Goal: Participate in discussion: Engage in conversation with other users on a specific topic

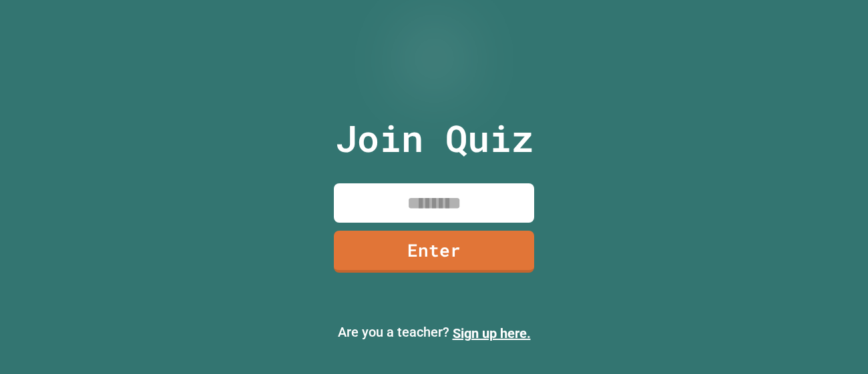
click at [477, 192] on input at bounding box center [434, 203] width 200 height 39
click at [503, 250] on link "Enter" at bounding box center [434, 252] width 200 height 42
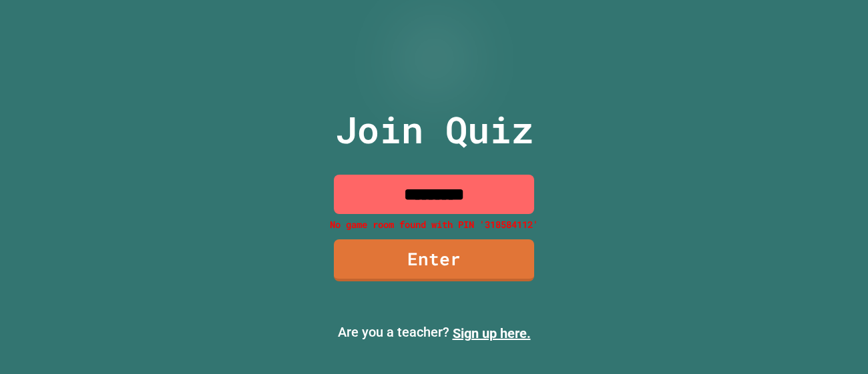
click at [507, 194] on input "*********" at bounding box center [434, 194] width 200 height 39
click at [509, 259] on link "Enter" at bounding box center [434, 261] width 200 height 42
click at [515, 193] on input "*********" at bounding box center [434, 194] width 200 height 39
type input "********"
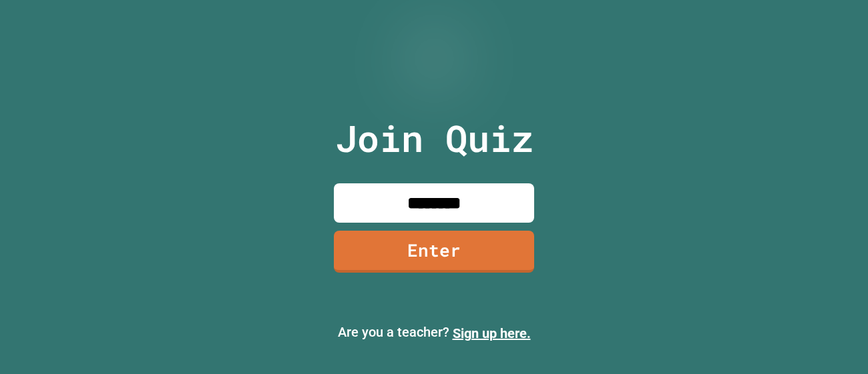
click at [495, 244] on link "Enter" at bounding box center [434, 252] width 200 height 42
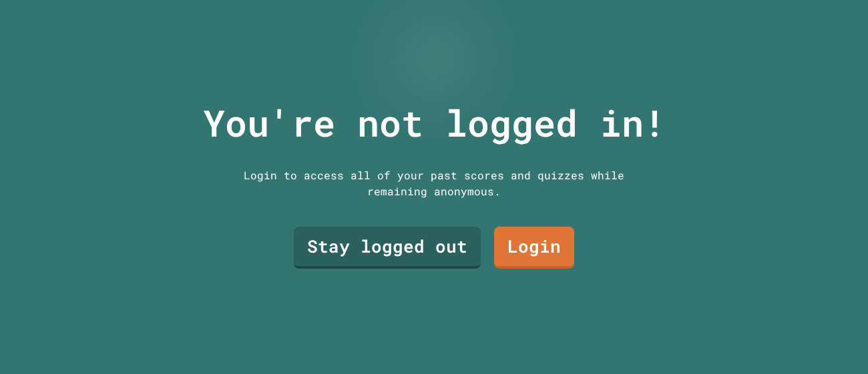
click at [448, 265] on link "Stay logged out" at bounding box center [387, 248] width 187 height 42
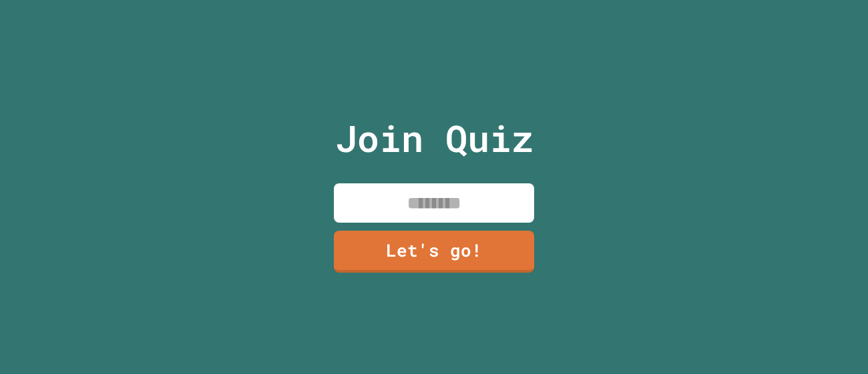
click at [501, 192] on input at bounding box center [434, 203] width 200 height 39
type input "*********"
click at [503, 272] on link "Let's go!" at bounding box center [434, 252] width 200 height 42
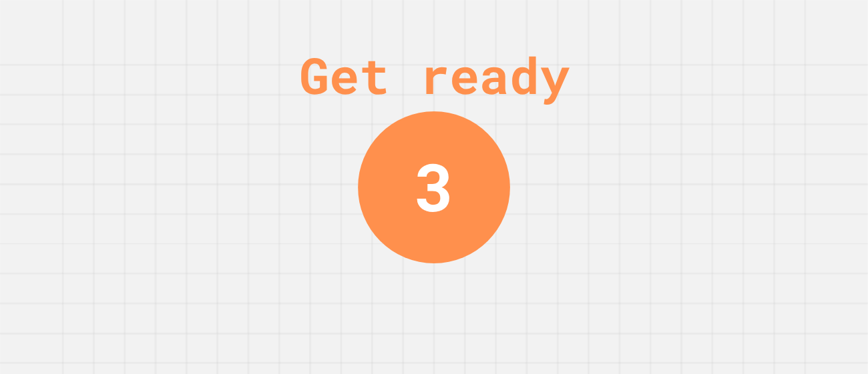
click at [426, 193] on div "3" at bounding box center [433, 186] width 39 height 99
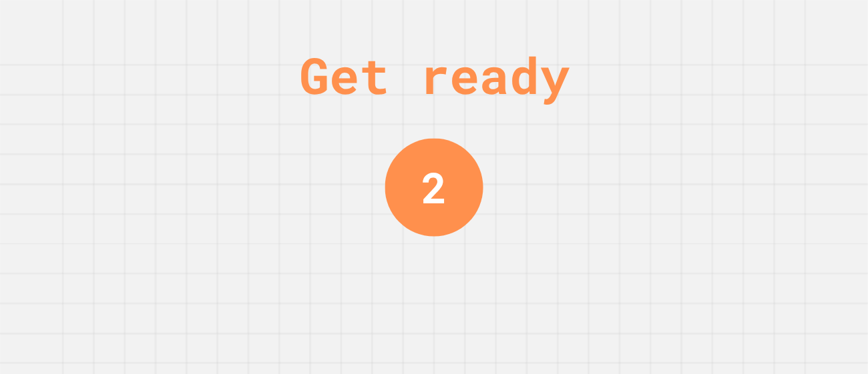
click at [443, 187] on div "2" at bounding box center [433, 188] width 25 height 64
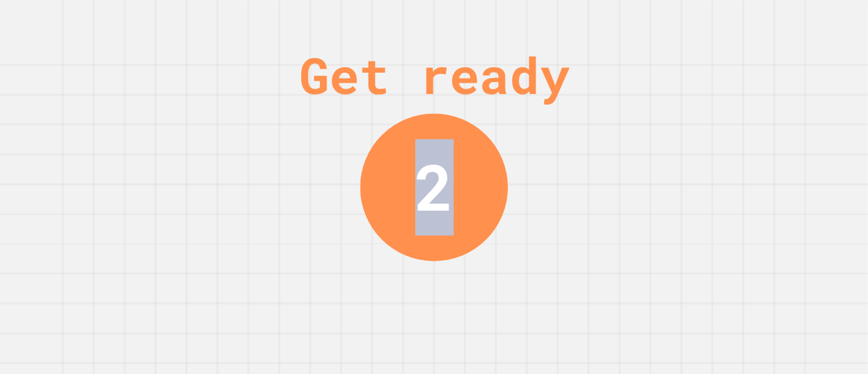
click at [443, 187] on div "2" at bounding box center [433, 187] width 39 height 96
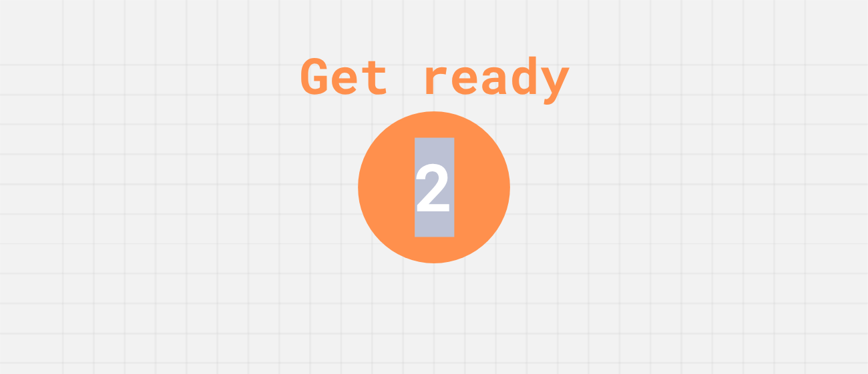
click at [443, 187] on div "2" at bounding box center [433, 186] width 39 height 99
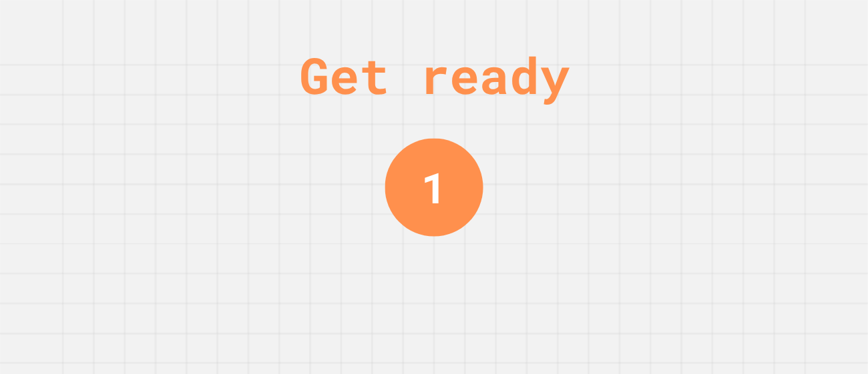
click at [501, 151] on div "Get ready 1" at bounding box center [434, 187] width 868 height 374
click at [537, 144] on div "Get ready 1" at bounding box center [434, 187] width 868 height 374
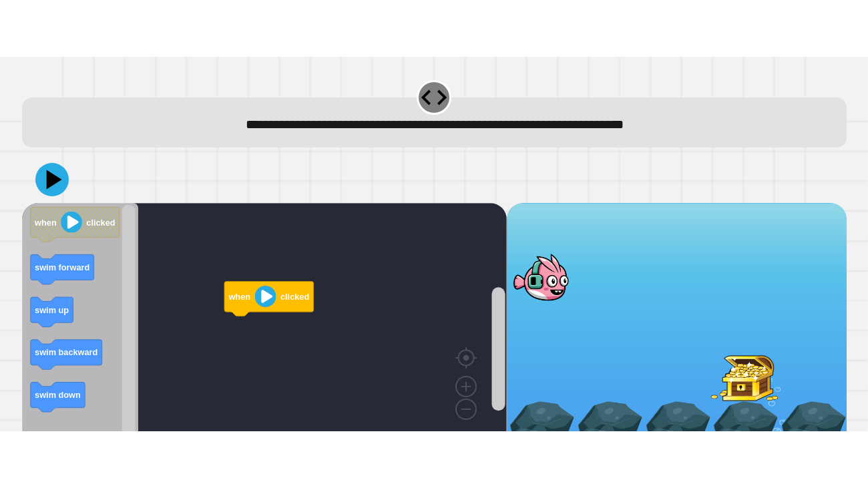
scroll to position [23, 0]
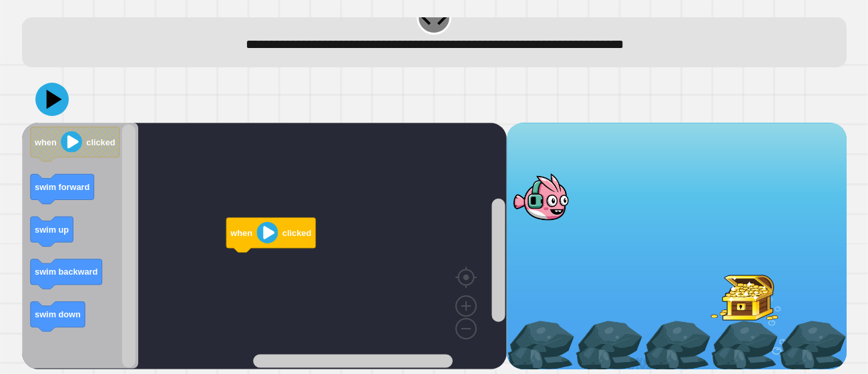
click at [384, 204] on rect "Blockly Workspace" at bounding box center [264, 246] width 485 height 247
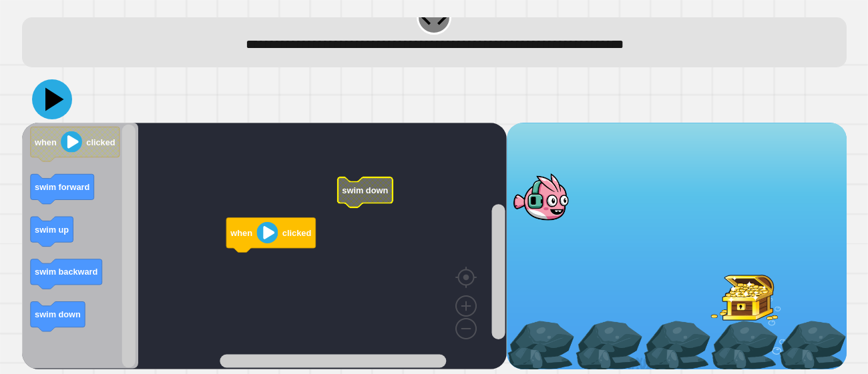
click at [43, 101] on icon at bounding box center [52, 99] width 40 height 40
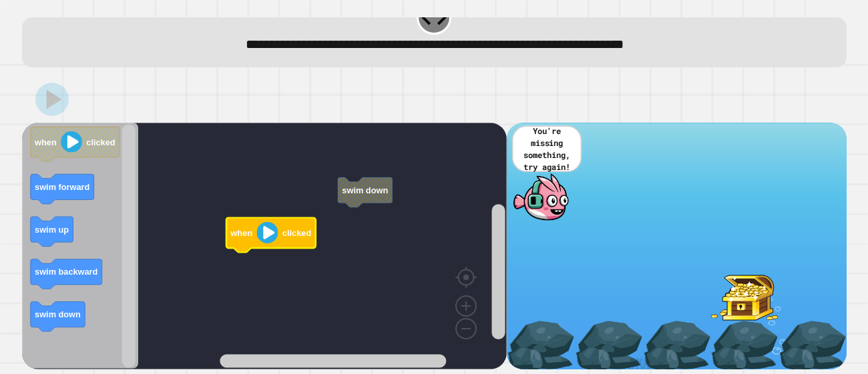
click at [263, 234] on image "Blockly Workspace" at bounding box center [266, 232] width 21 height 21
click at [358, 237] on rect "Blockly Workspace" at bounding box center [264, 246] width 485 height 247
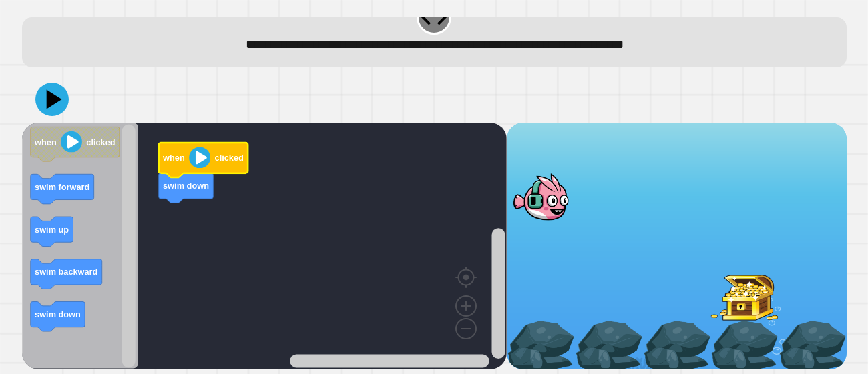
click at [194, 158] on image "Blockly Workspace" at bounding box center [199, 157] width 21 height 21
click at [194, 162] on image "Blockly Workspace" at bounding box center [199, 157] width 21 height 21
click at [50, 91] on icon at bounding box center [52, 99] width 40 height 40
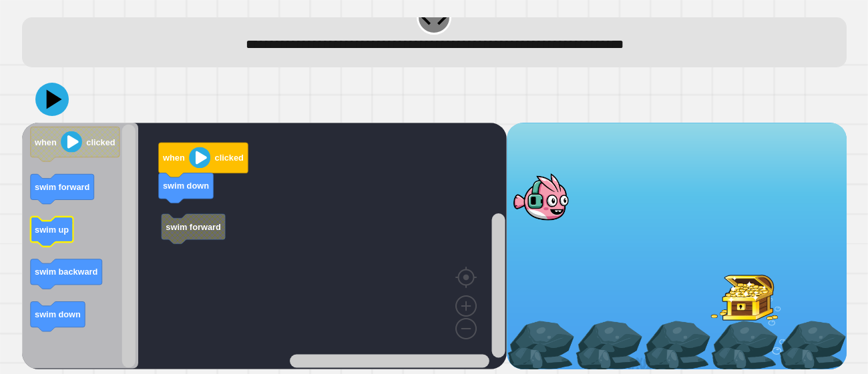
click at [57, 237] on icon "Blockly Workspace" at bounding box center [51, 233] width 43 height 30
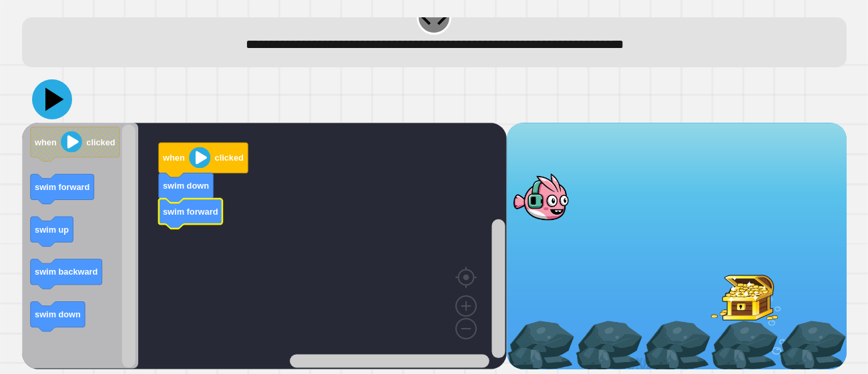
click at [53, 105] on icon at bounding box center [54, 99] width 19 height 23
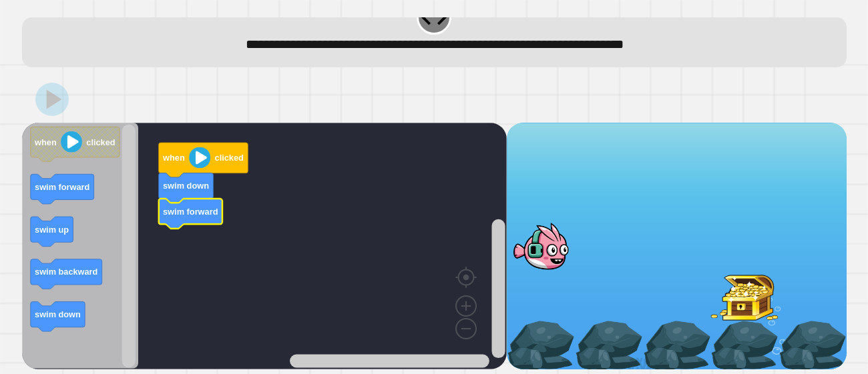
click at [272, 93] on div at bounding box center [434, 99] width 824 height 47
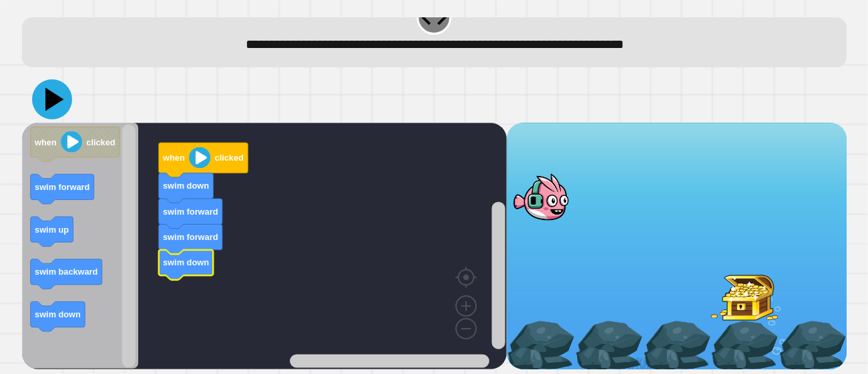
click at [45, 103] on icon at bounding box center [52, 99] width 40 height 40
click at [64, 111] on icon at bounding box center [52, 99] width 40 height 40
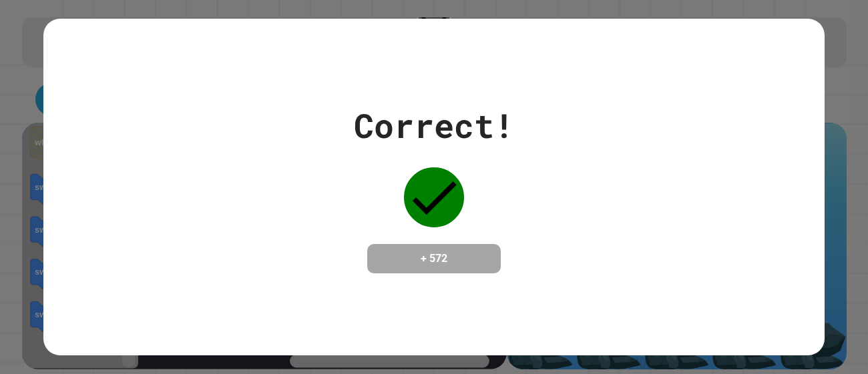
click at [633, 294] on div "Correct! + 572" at bounding box center [433, 187] width 781 height 337
click at [454, 164] on div "Correct! + 572" at bounding box center [434, 187] width 160 height 173
click at [470, 244] on div "+ 572" at bounding box center [433, 258] width 133 height 29
click at [479, 262] on h4 "+ 572" at bounding box center [433, 259] width 107 height 16
click at [431, 252] on h4 "+ 572" at bounding box center [433, 259] width 107 height 16
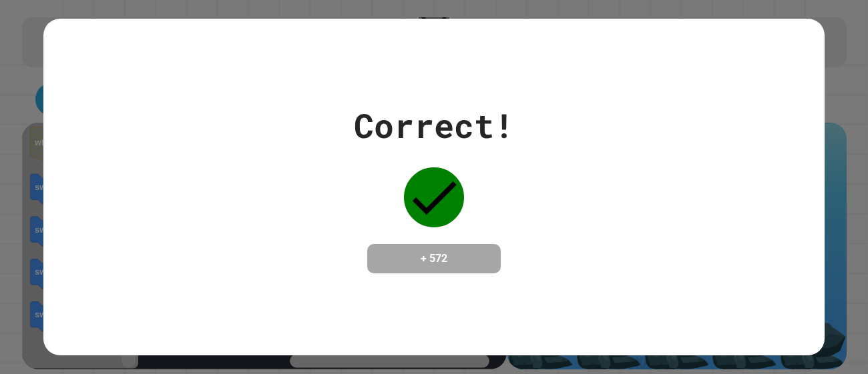
click at [440, 184] on icon at bounding box center [434, 198] width 60 height 60
click at [437, 267] on h4 "+ 572" at bounding box center [433, 259] width 107 height 16
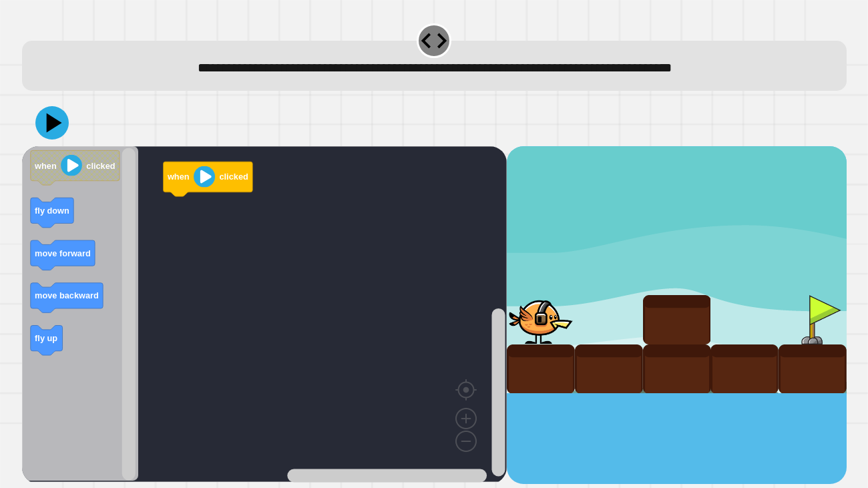
drag, startPoint x: 670, startPoint y: 309, endPoint x: 274, endPoint y: 291, distance: 396.8
click at [636, 309] on div at bounding box center [677, 269] width 340 height 247
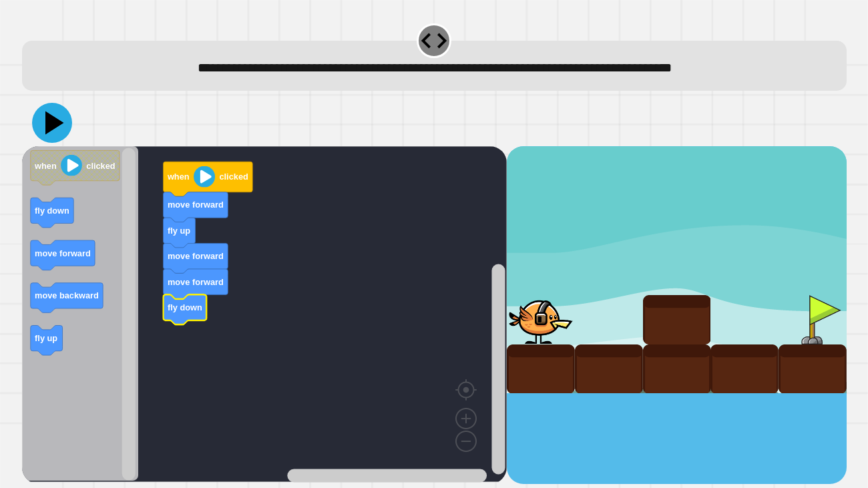
click at [50, 137] on icon at bounding box center [52, 123] width 40 height 40
click at [64, 115] on icon at bounding box center [52, 123] width 38 height 38
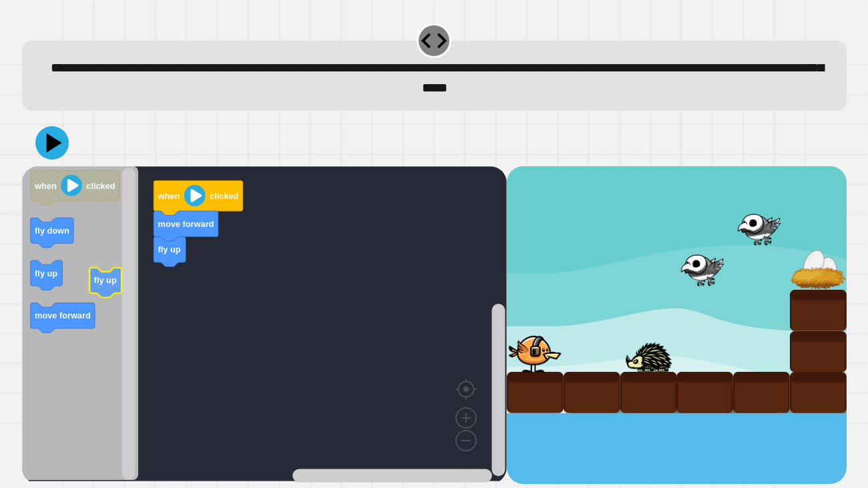
click at [95, 288] on icon "Blockly Workspace" at bounding box center [80, 323] width 117 height 315
click at [42, 237] on icon "when clicked fly down fly up move forward" at bounding box center [80, 323] width 117 height 315
click at [74, 259] on icon "Blockly Workspace" at bounding box center [80, 323] width 117 height 315
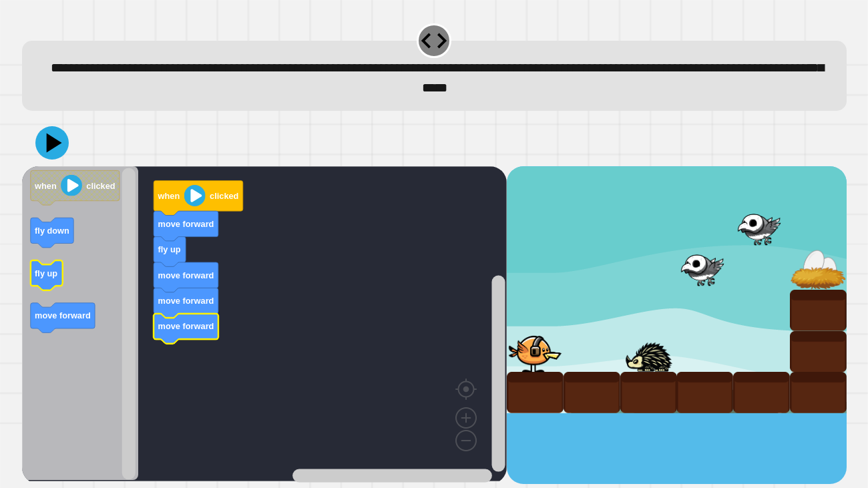
click at [63, 296] on icon "Blockly Workspace" at bounding box center [80, 323] width 117 height 315
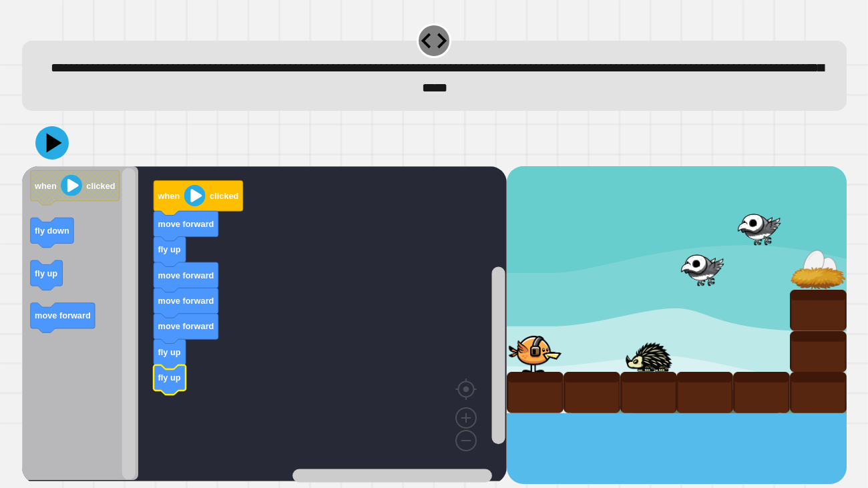
click at [51, 374] on icon "Blockly Workspace" at bounding box center [80, 323] width 117 height 315
click at [51, 158] on icon at bounding box center [51, 142] width 33 height 33
click at [46, 159] on button at bounding box center [51, 142] width 33 height 33
click at [0, 147] on div "**********" at bounding box center [434, 244] width 868 height 488
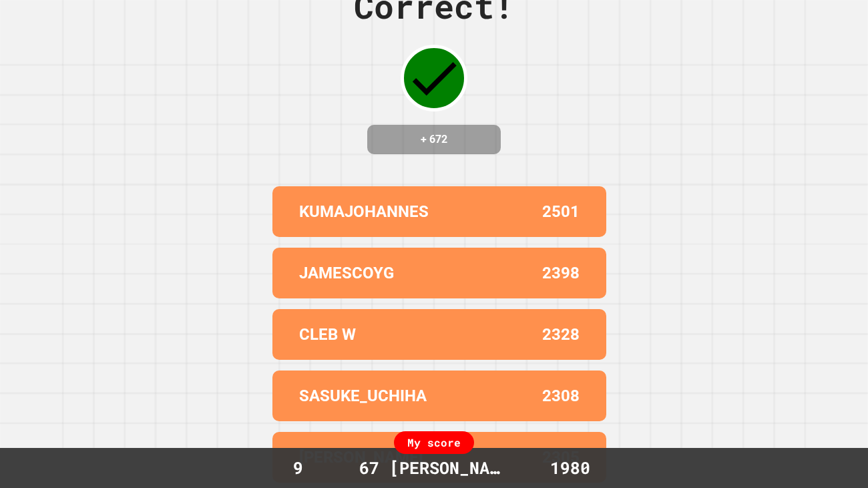
scroll to position [0, 0]
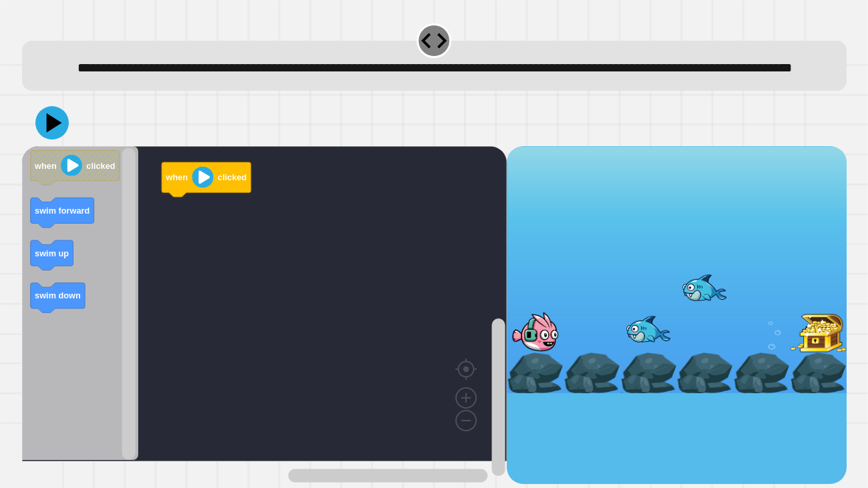
click at [775, 91] on div "**********" at bounding box center [434, 66] width 824 height 50
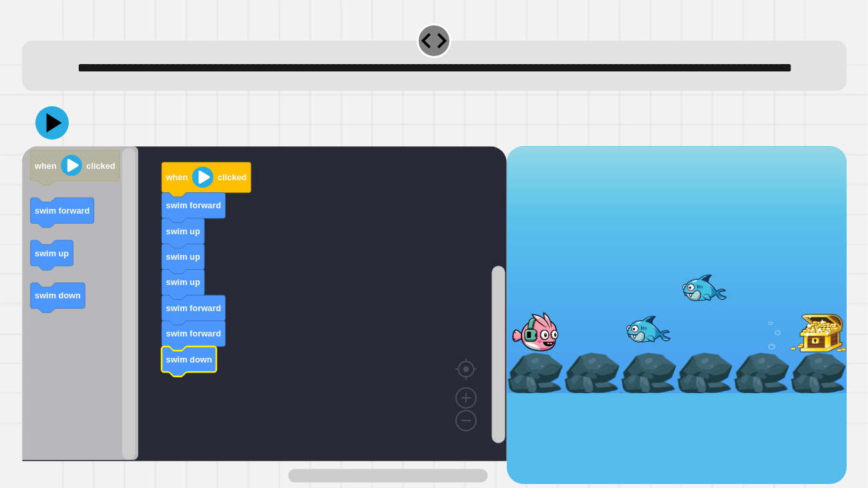
click at [49, 133] on icon at bounding box center [53, 122] width 15 height 19
click at [63, 139] on icon at bounding box center [51, 122] width 33 height 33
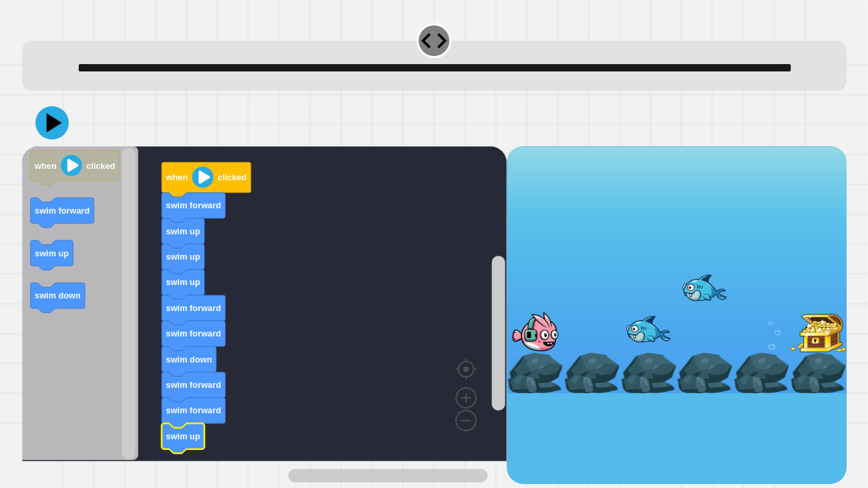
click at [56, 139] on icon at bounding box center [51, 122] width 33 height 33
click at [61, 139] on icon at bounding box center [51, 122] width 33 height 33
click at [572, 91] on div "**********" at bounding box center [434, 66] width 824 height 50
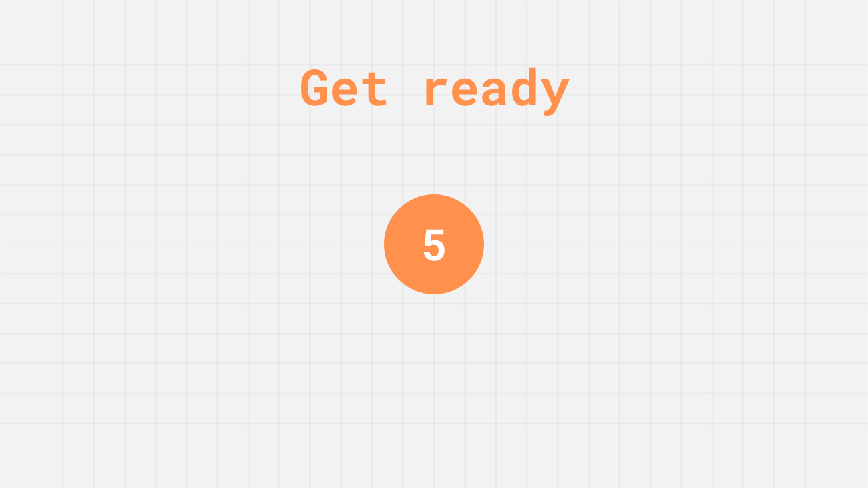
click at [521, 204] on div "Get ready 5" at bounding box center [434, 244] width 868 height 488
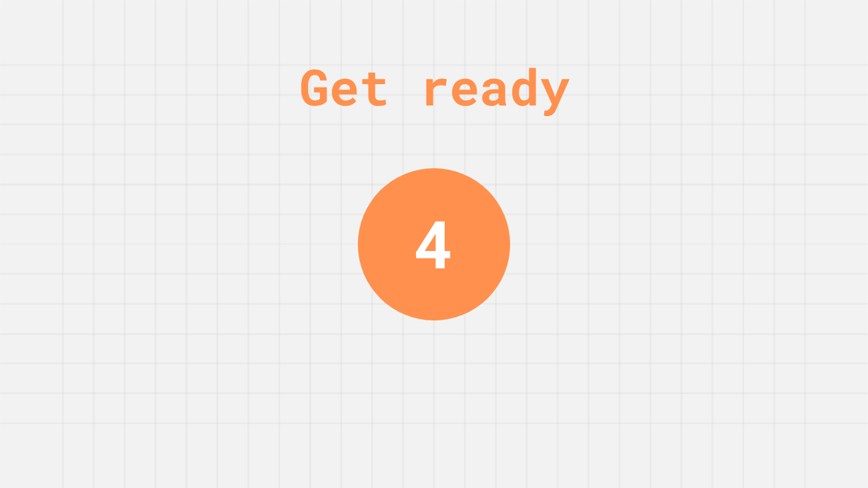
drag, startPoint x: 650, startPoint y: 68, endPoint x: 684, endPoint y: 127, distance: 67.9
click at [569, 95] on div "Get ready" at bounding box center [434, 86] width 270 height 75
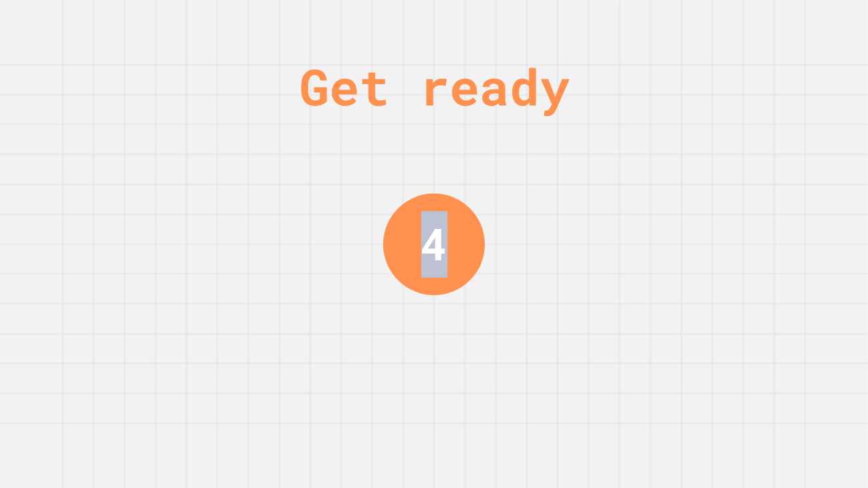
click at [677, 171] on div "Get ready 4" at bounding box center [434, 244] width 868 height 488
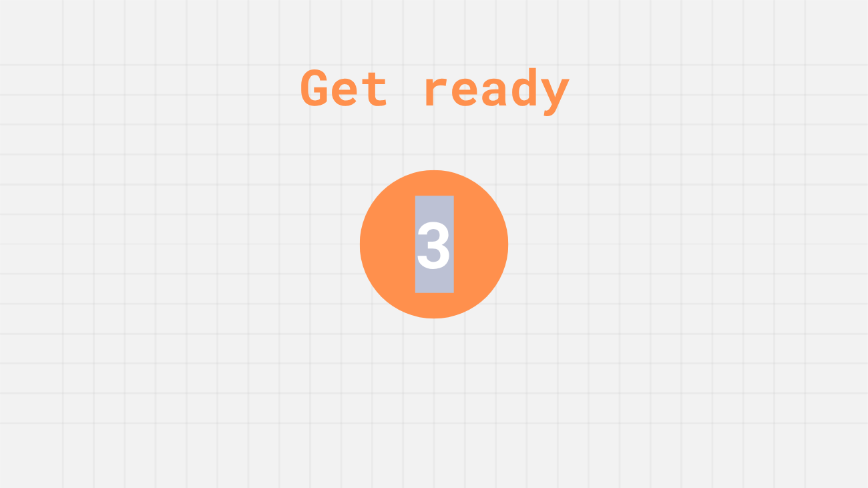
click at [581, 169] on div "Get ready 3" at bounding box center [434, 244] width 868 height 488
click at [537, 163] on div "Get ready 2" at bounding box center [434, 244] width 868 height 488
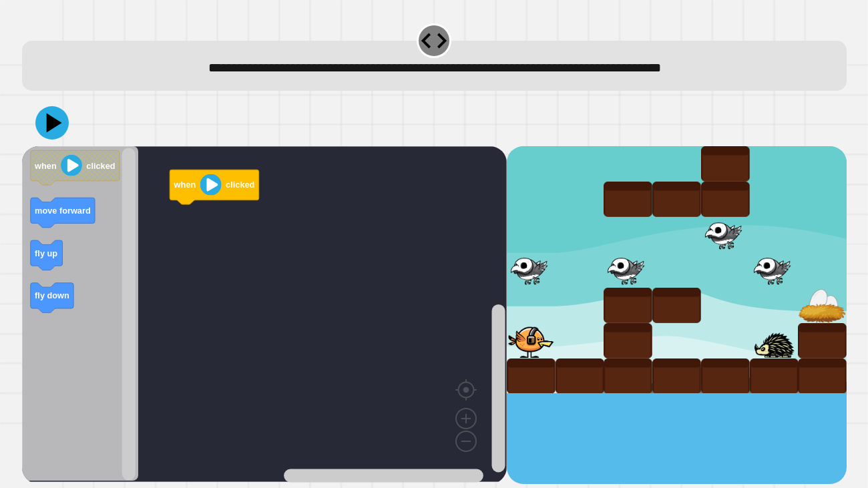
click at [228, 356] on rect "Blockly Workspace" at bounding box center [264, 314] width 485 height 336
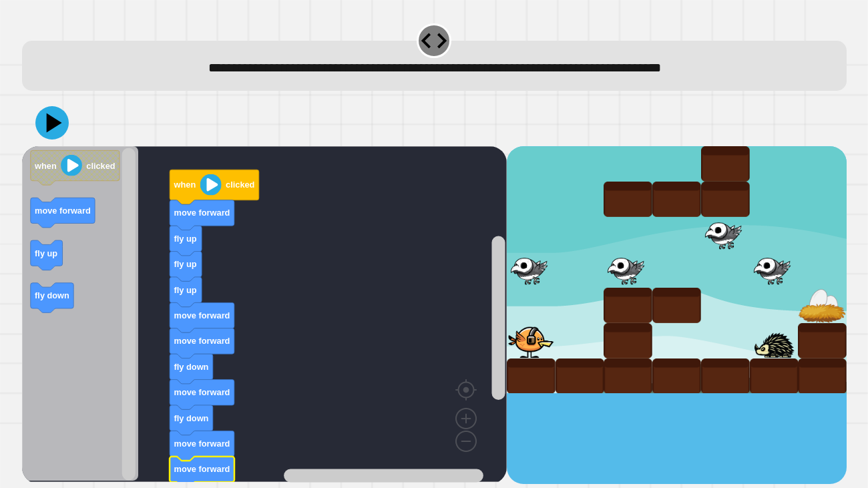
click at [59, 119] on icon at bounding box center [51, 122] width 33 height 33
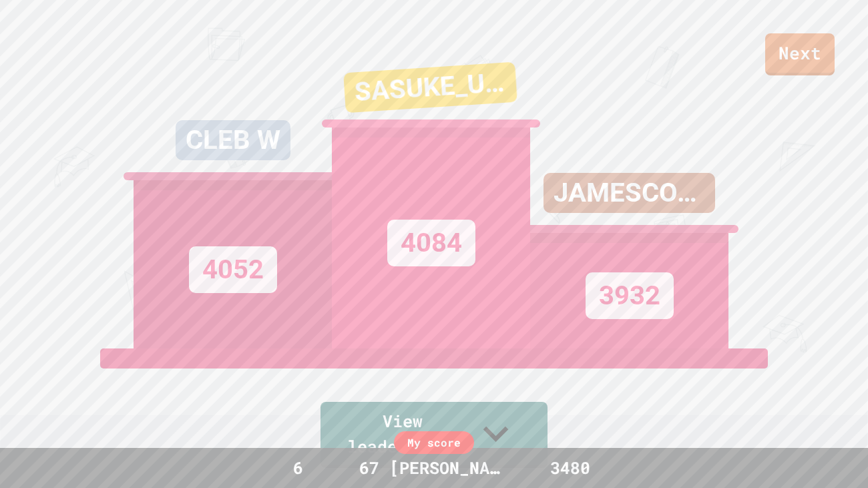
click at [621, 119] on div "JAMESCOYG 3932" at bounding box center [629, 182] width 198 height 334
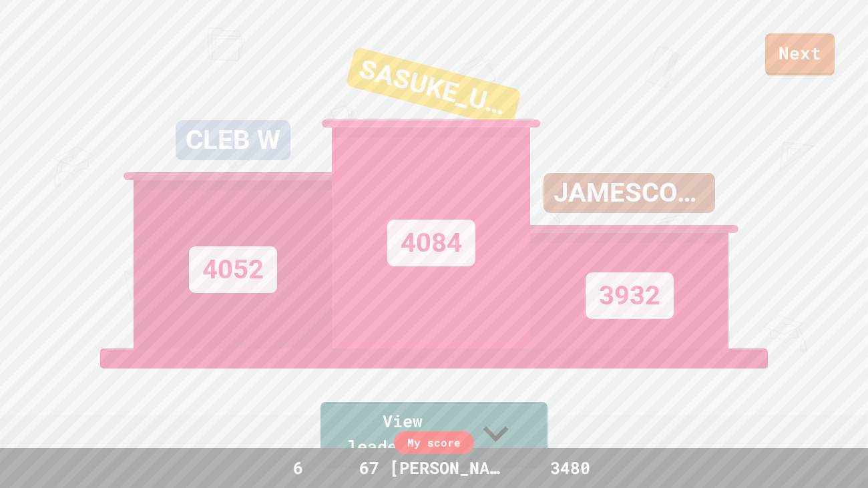
click at [621, 119] on div "JAMESCOYG 3932" at bounding box center [629, 182] width 198 height 334
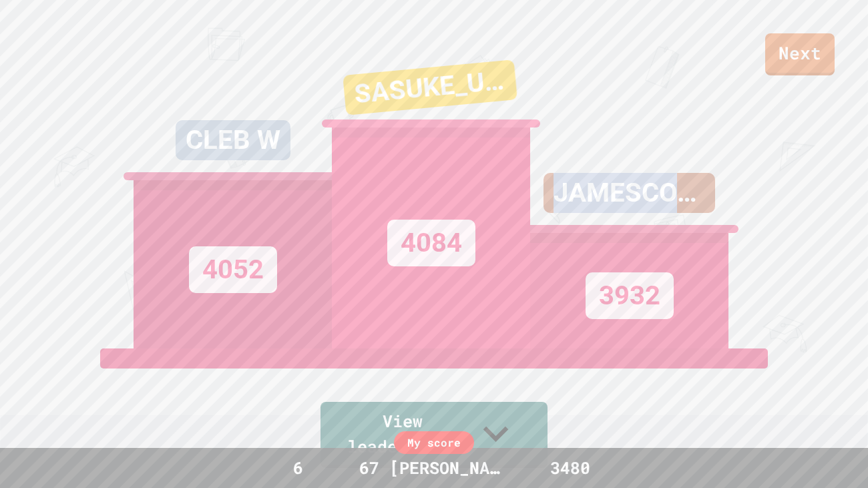
click at [591, 118] on div "JAMESCOYG 3932" at bounding box center [629, 182] width 198 height 334
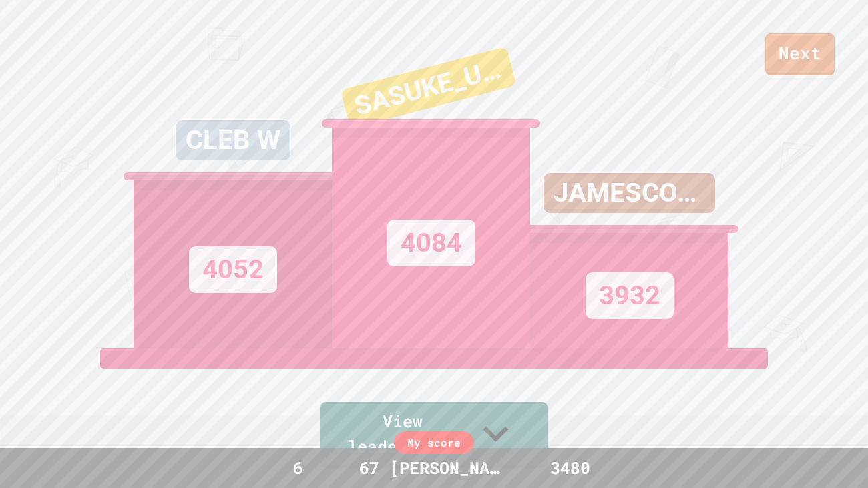
click at [633, 92] on div "JAMESCOYG 3932" at bounding box center [629, 182] width 198 height 334
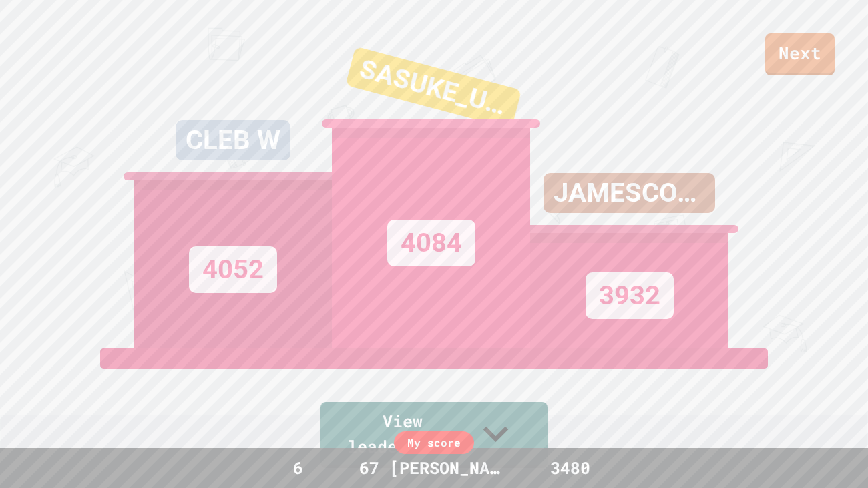
click at [663, 71] on div "JAMESCOYG 3932" at bounding box center [629, 182] width 198 height 334
